Goal: Use online tool/utility: Utilize a website feature to perform a specific function

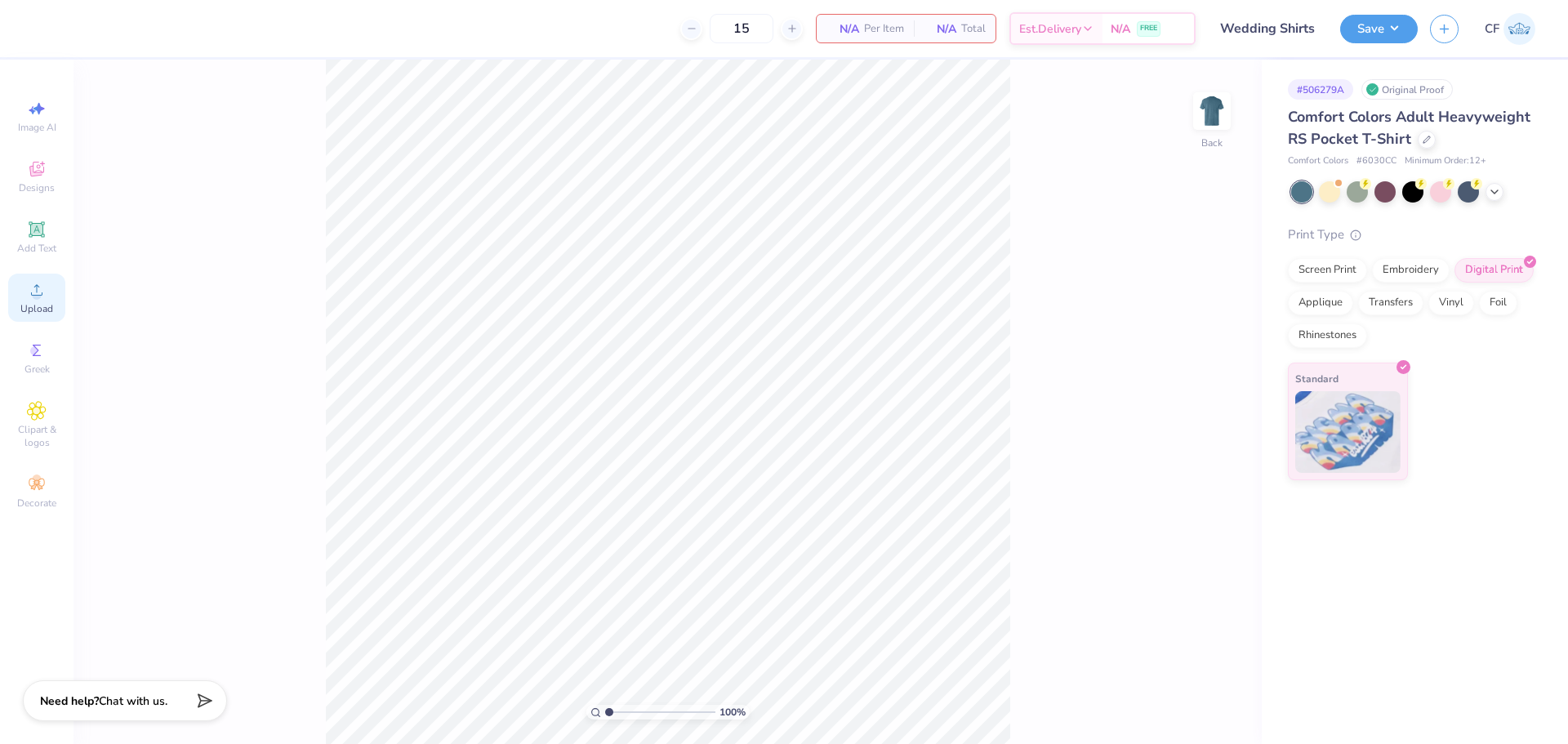
click at [44, 303] on span "Upload" at bounding box center [36, 308] width 32 height 13
click at [38, 297] on circle at bounding box center [36, 295] width 9 height 9
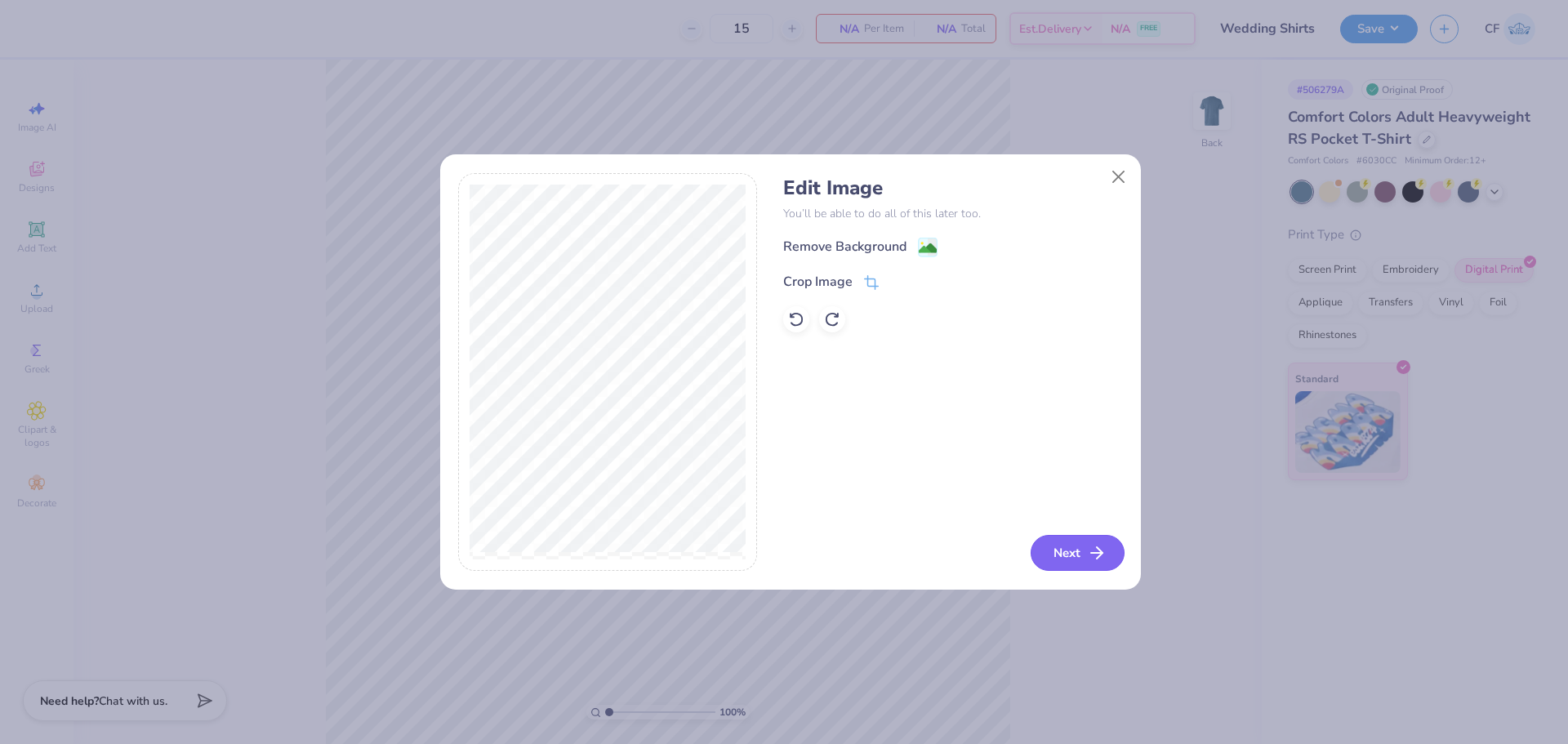
click at [1066, 568] on button "Next" at bounding box center [1077, 553] width 94 height 36
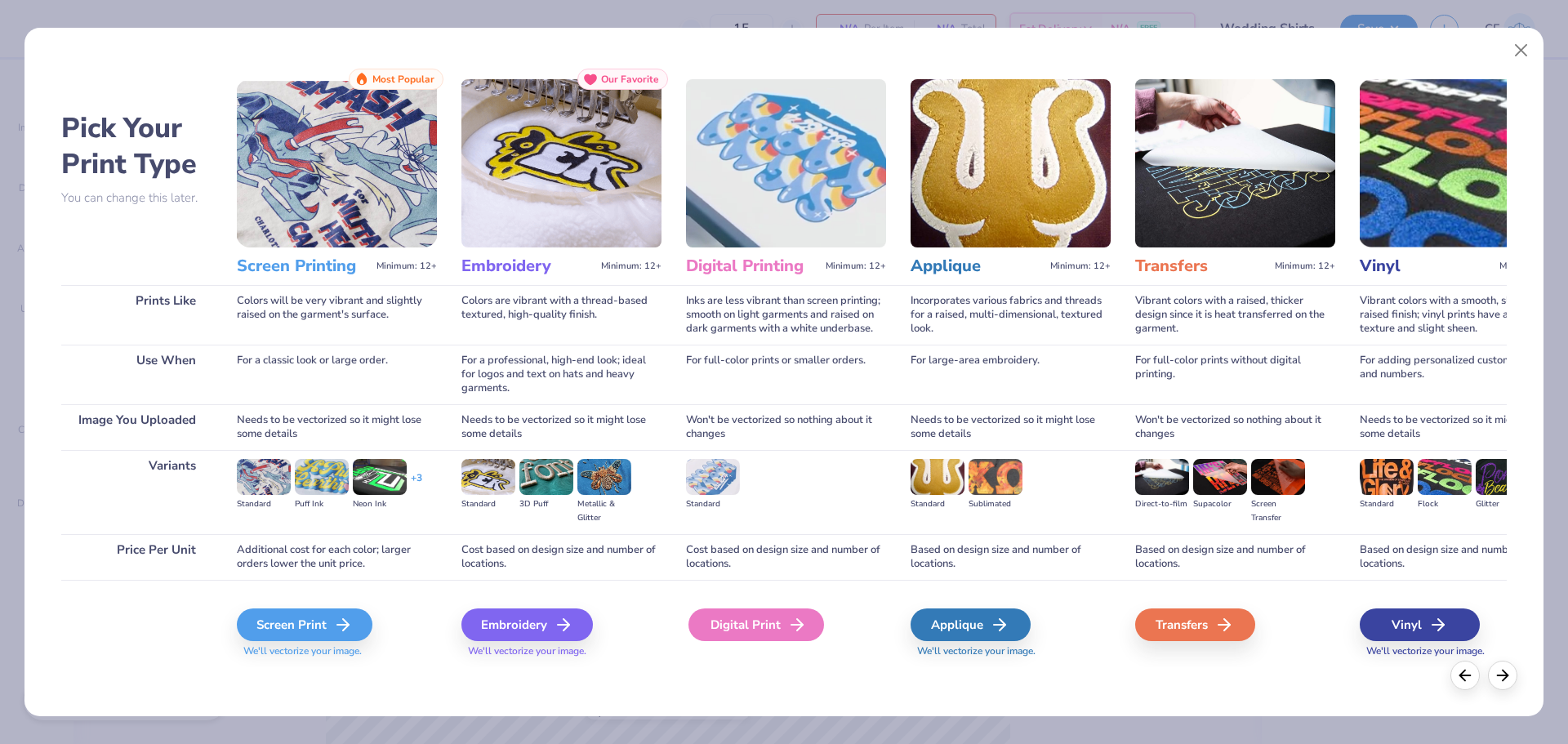
click at [763, 624] on div "Digital Print" at bounding box center [756, 624] width 136 height 33
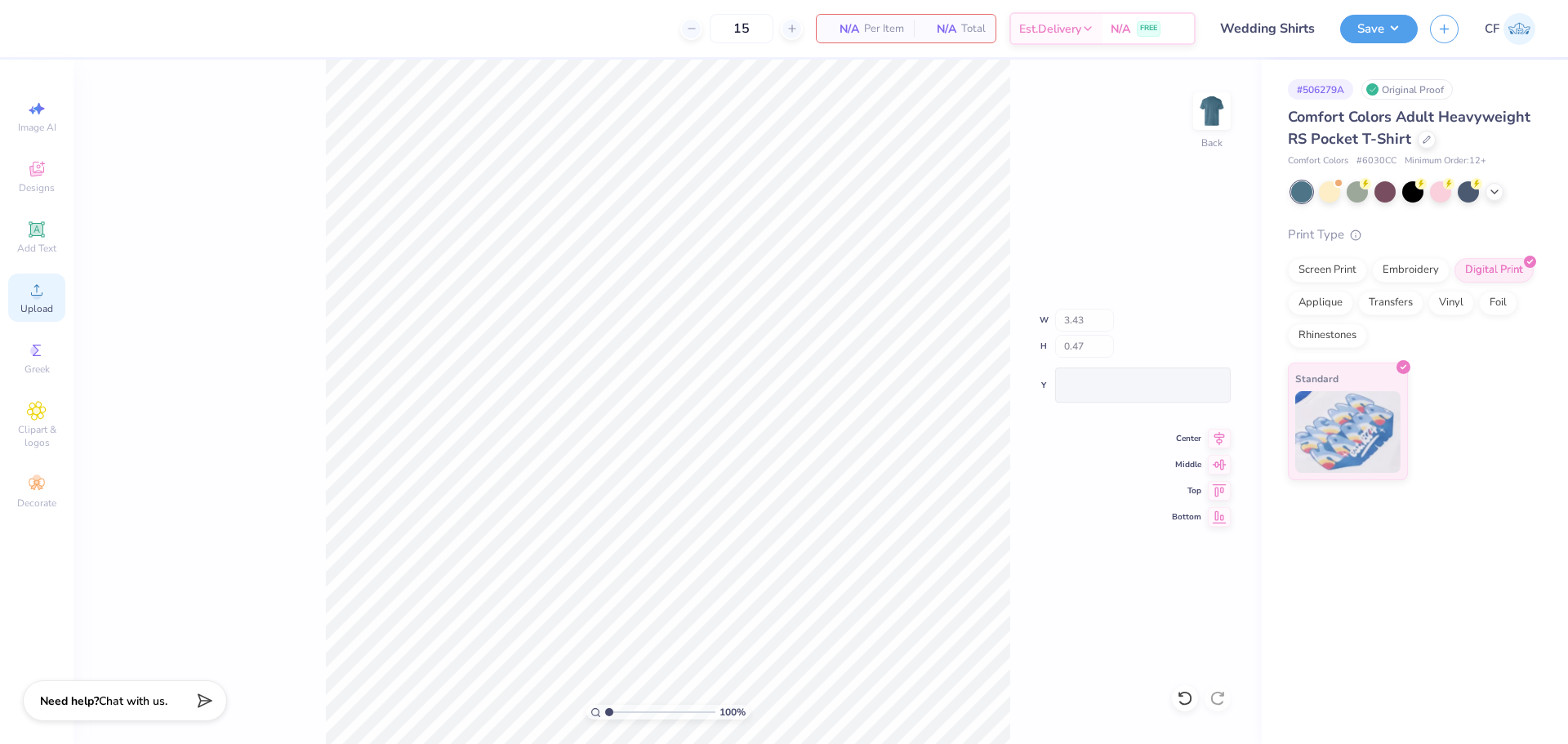
click at [31, 300] on div "Upload" at bounding box center [37, 298] width 58 height 48
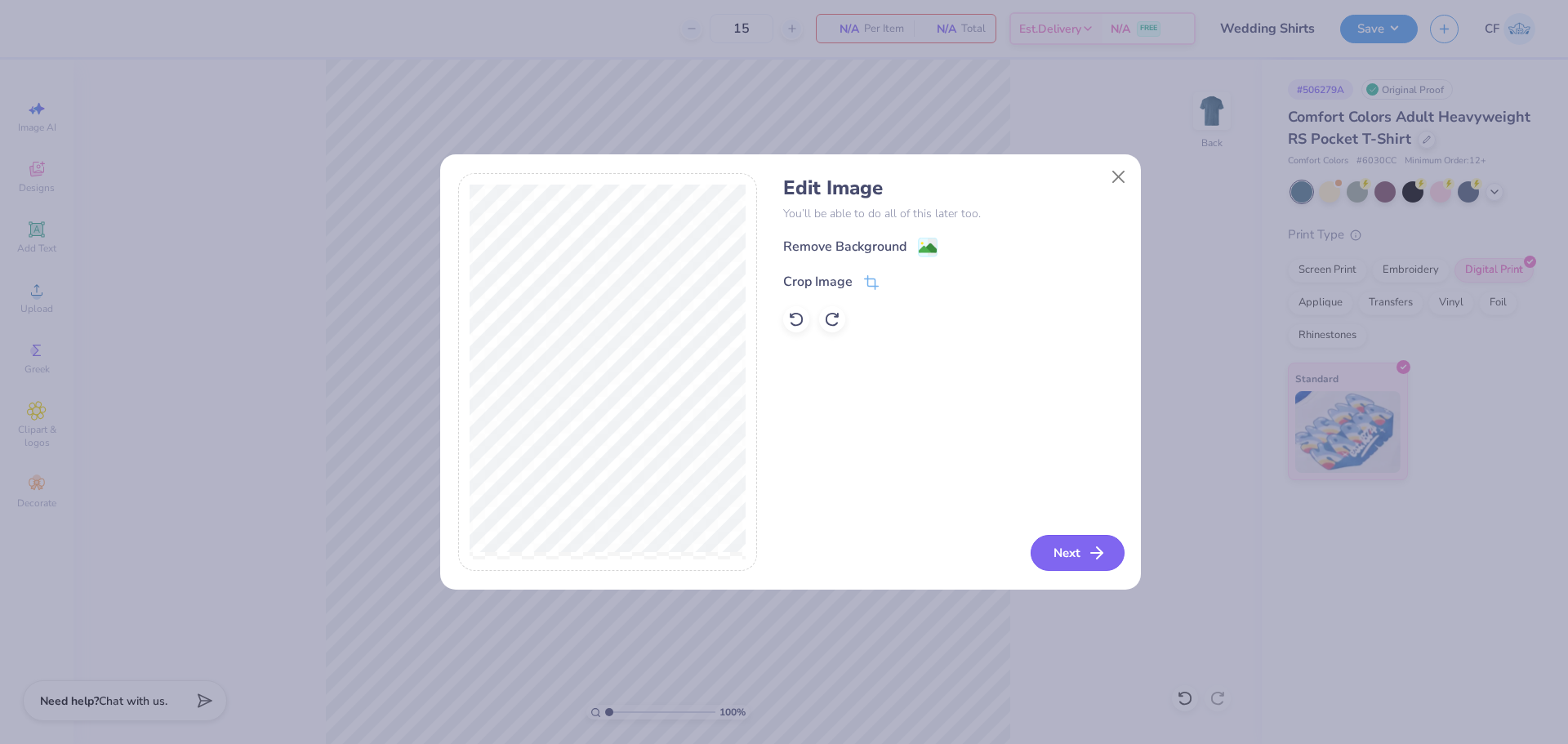
click at [1083, 555] on button "Next" at bounding box center [1077, 553] width 94 height 36
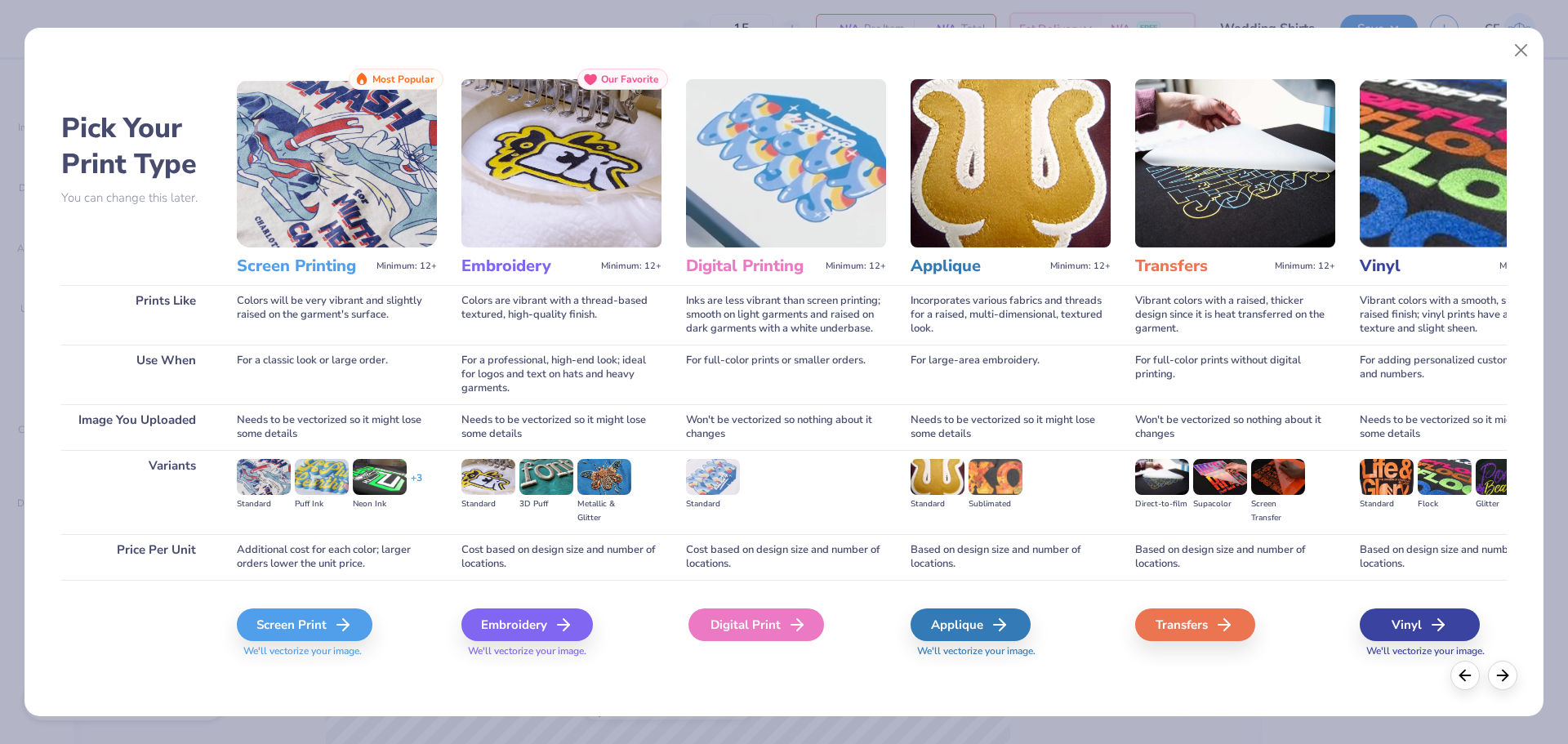
click at [750, 627] on div "Digital Print" at bounding box center [756, 624] width 136 height 33
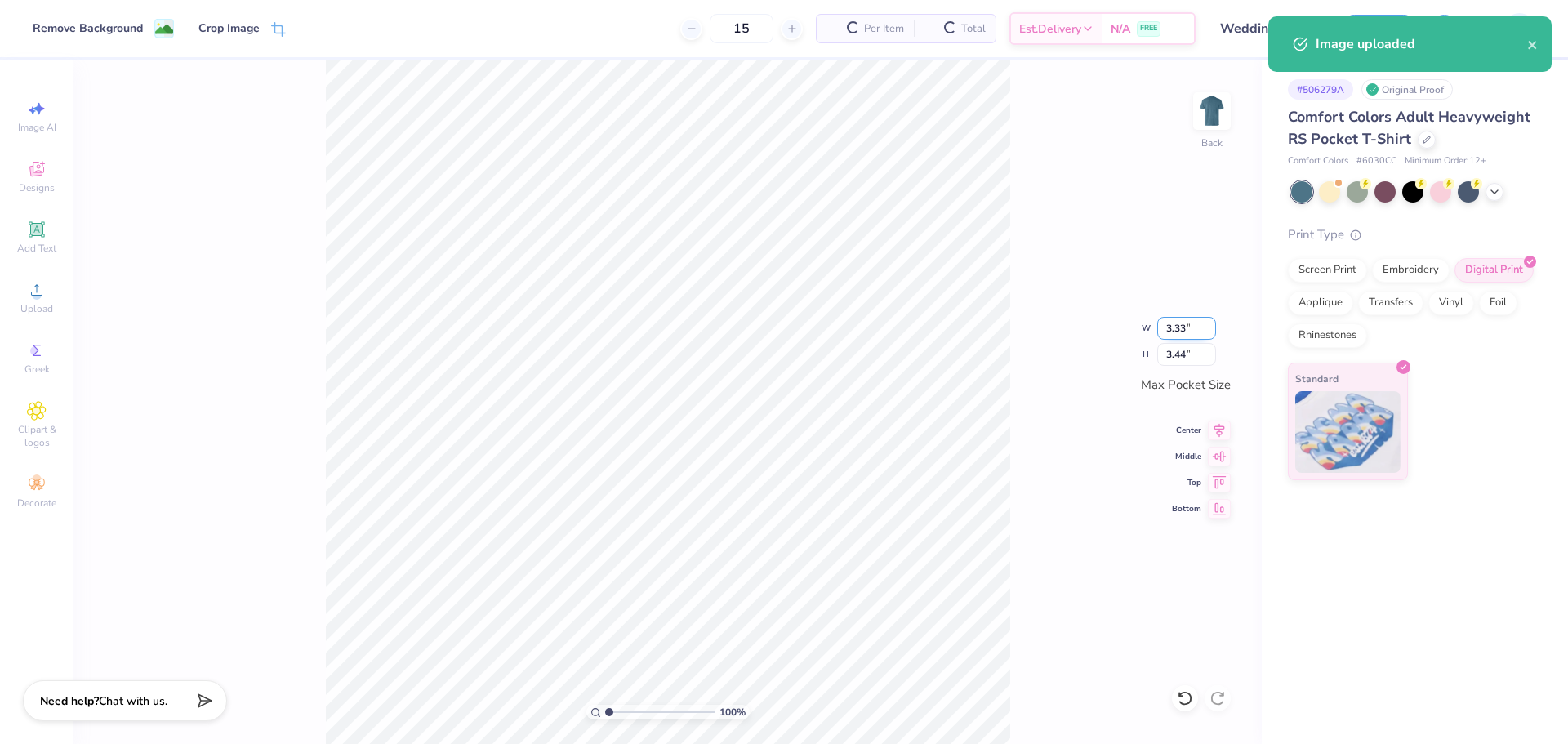
click at [1176, 329] on input "3.33" at bounding box center [1186, 328] width 58 height 23
click at [1176, 357] on input "3.44" at bounding box center [1186, 354] width 58 height 23
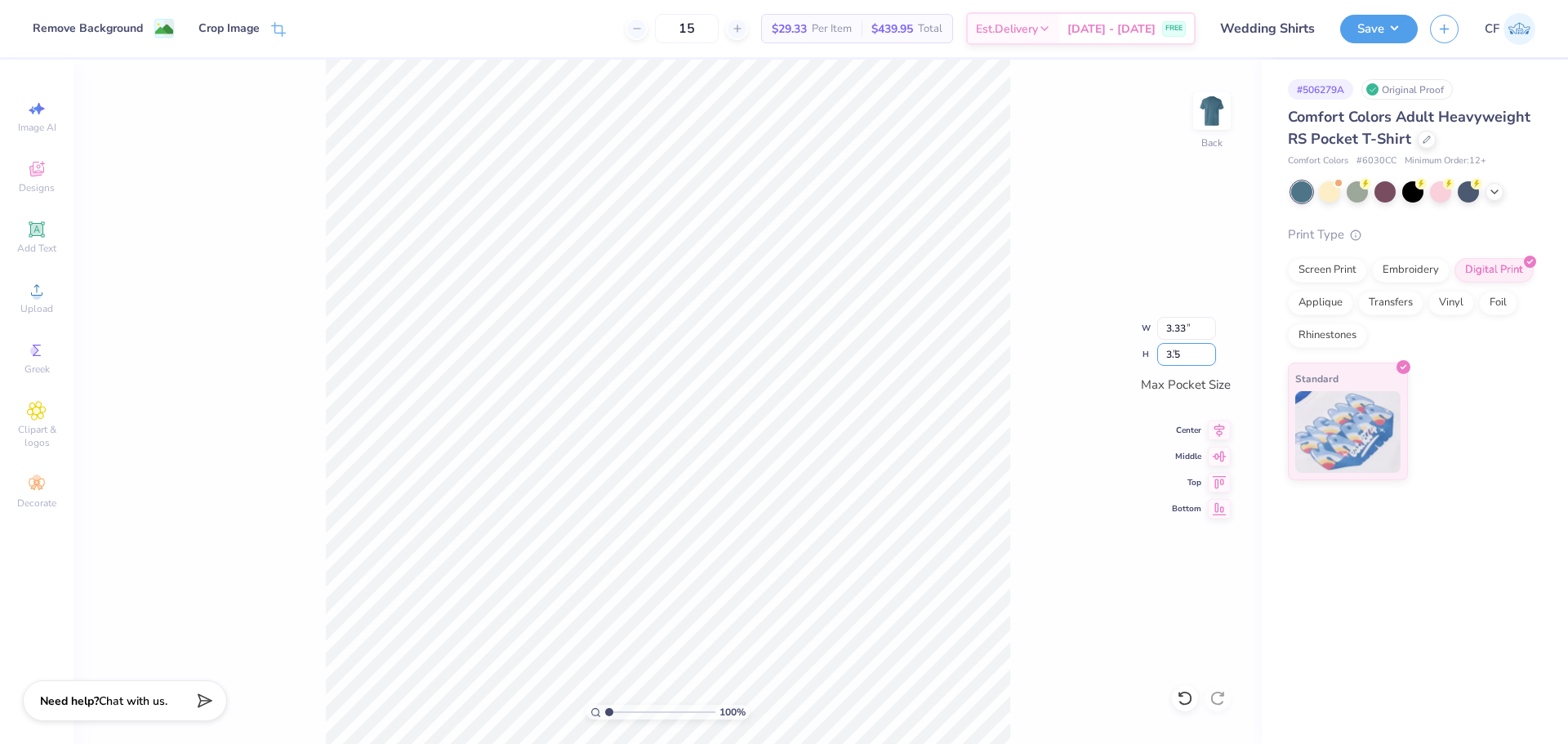
type input "3.5"
type input "3.39"
type input "3.50"
click at [1224, 121] on img at bounding box center [1212, 111] width 65 height 65
click at [45, 298] on icon at bounding box center [36, 290] width 19 height 20
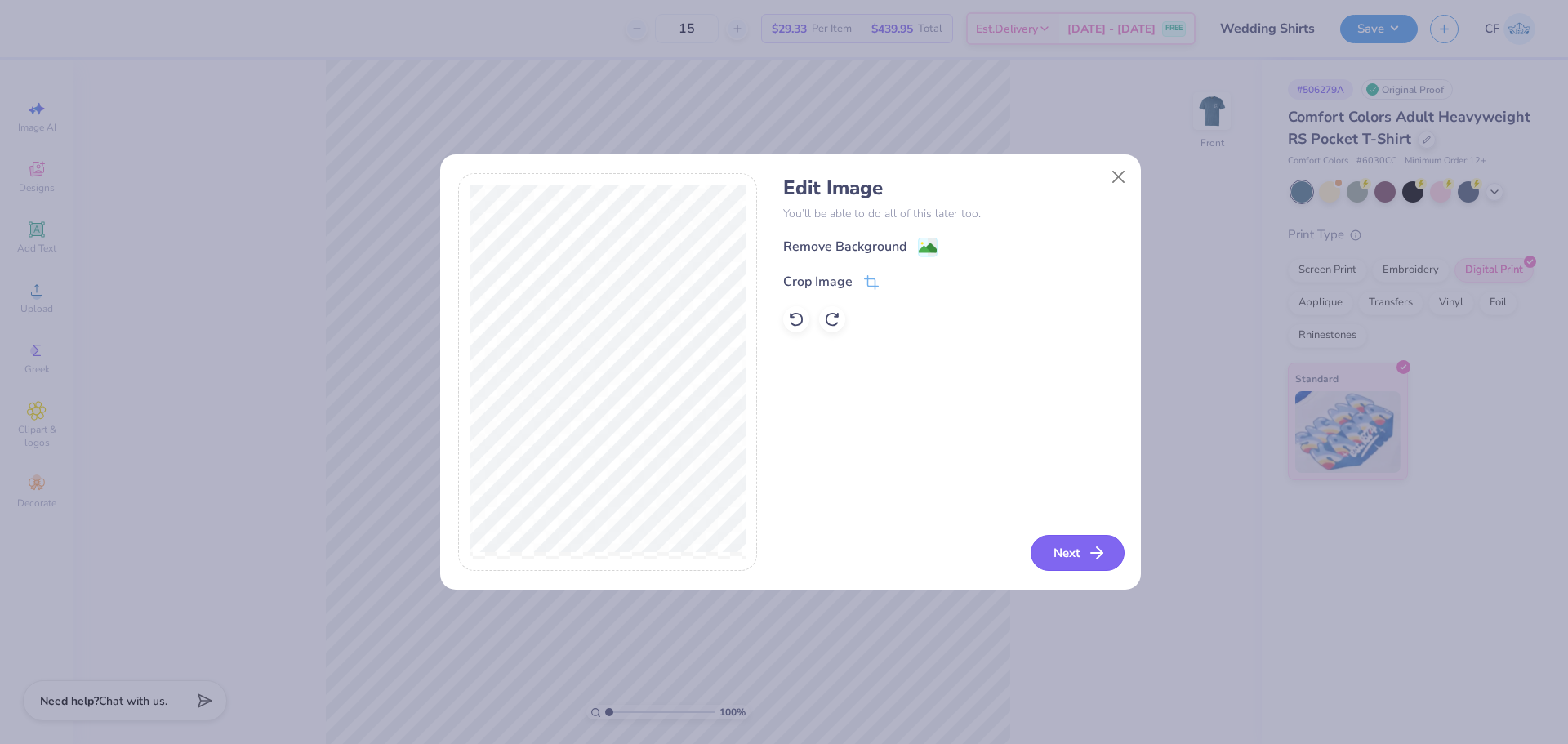
click at [1061, 559] on button "Next" at bounding box center [1077, 553] width 94 height 36
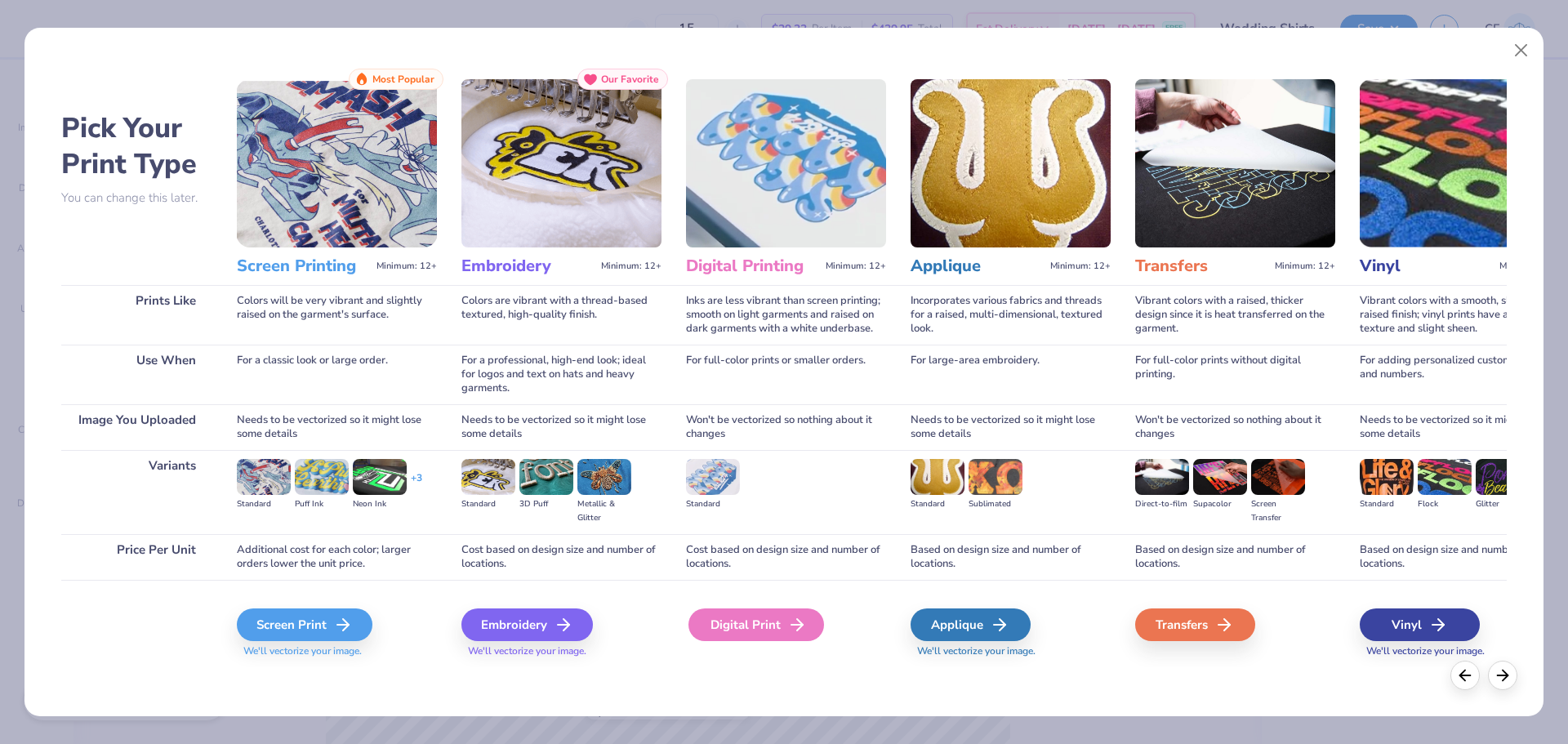
click at [778, 624] on div "Digital Print" at bounding box center [756, 624] width 136 height 33
